Goal: Transaction & Acquisition: Purchase product/service

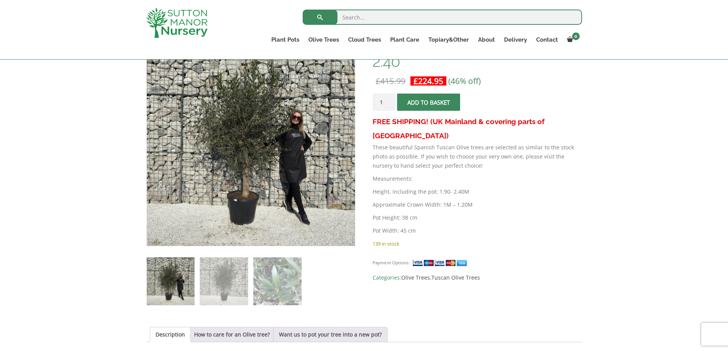
scroll to position [139, 0]
click at [208, 272] on img at bounding box center [224, 282] width 48 height 48
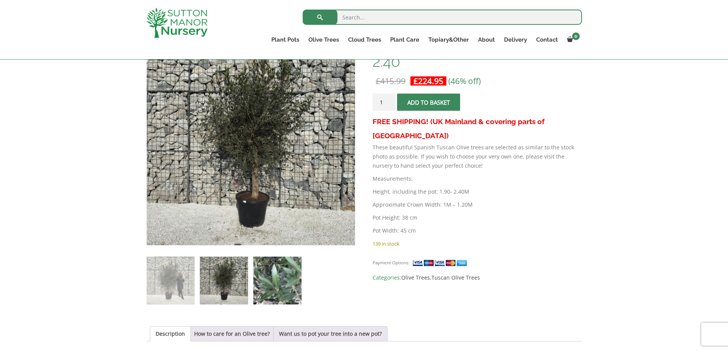
click at [273, 277] on img at bounding box center [277, 281] width 48 height 48
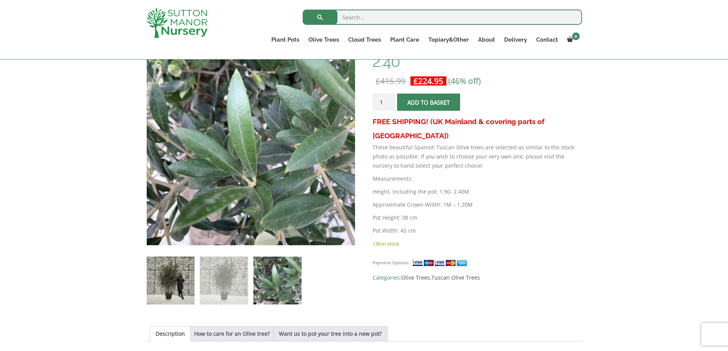
click at [188, 283] on img at bounding box center [171, 281] width 48 height 48
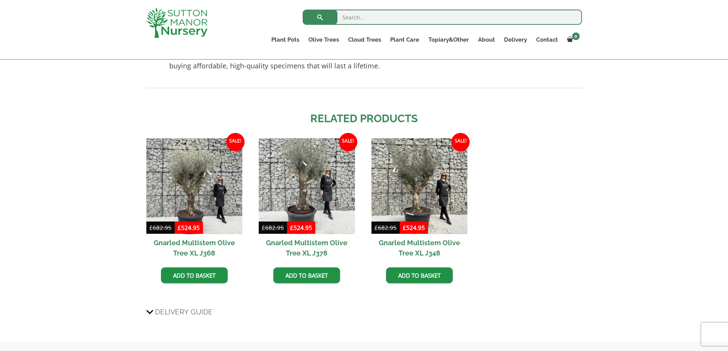
scroll to position [674, 0]
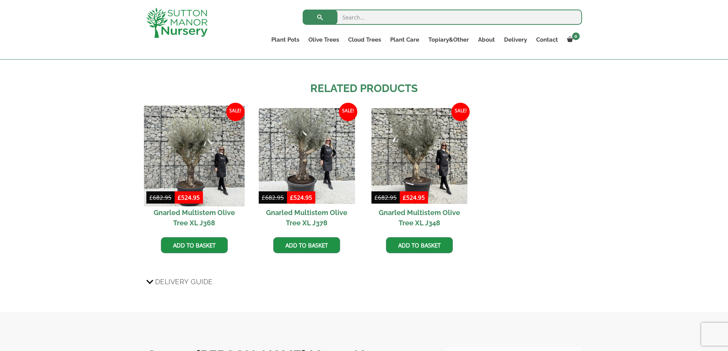
click at [194, 161] on img at bounding box center [194, 156] width 101 height 101
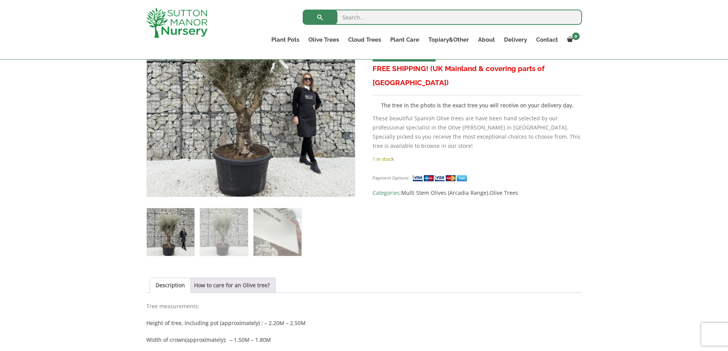
scroll to position [191, 0]
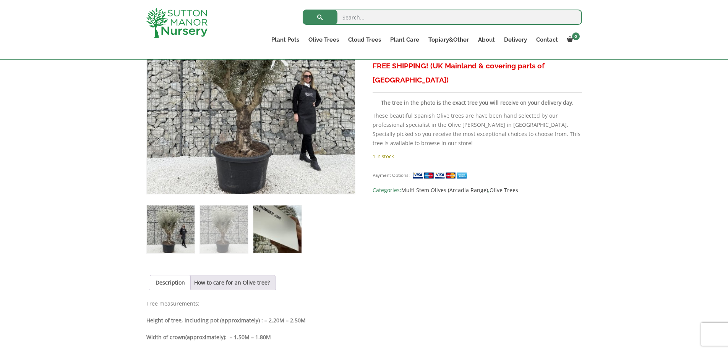
click at [258, 231] on img at bounding box center [277, 230] width 48 height 48
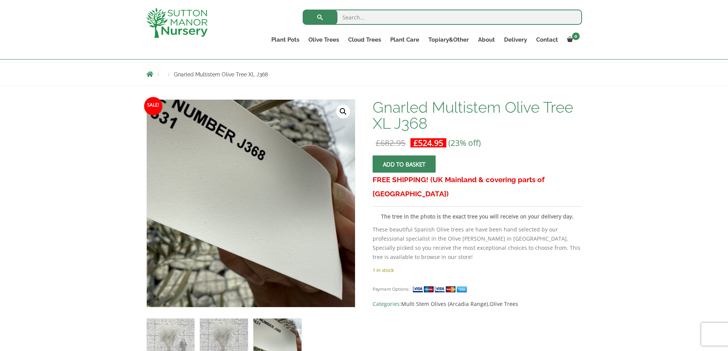
scroll to position [76, 0]
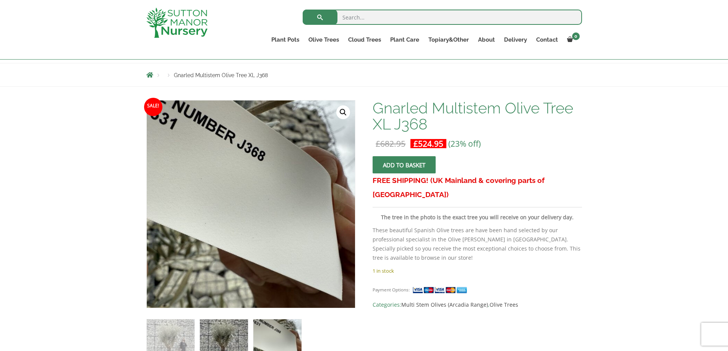
click at [227, 328] on img at bounding box center [224, 344] width 48 height 48
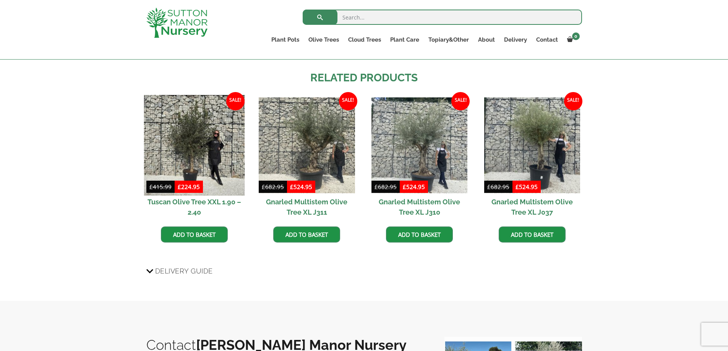
scroll to position [535, 0]
